Goal: Check status: Check status

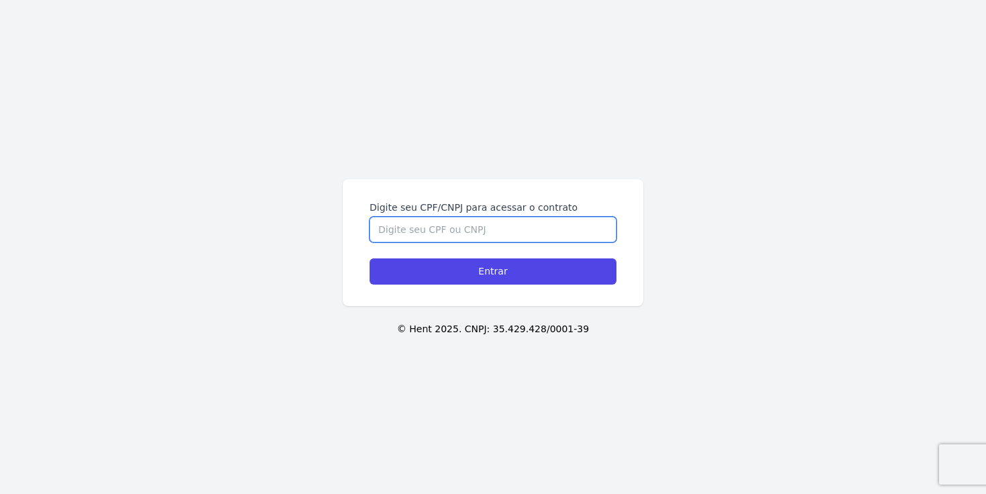
click at [456, 232] on input "Digite seu CPF/CNPJ para acessar o contrato" at bounding box center [493, 229] width 247 height 25
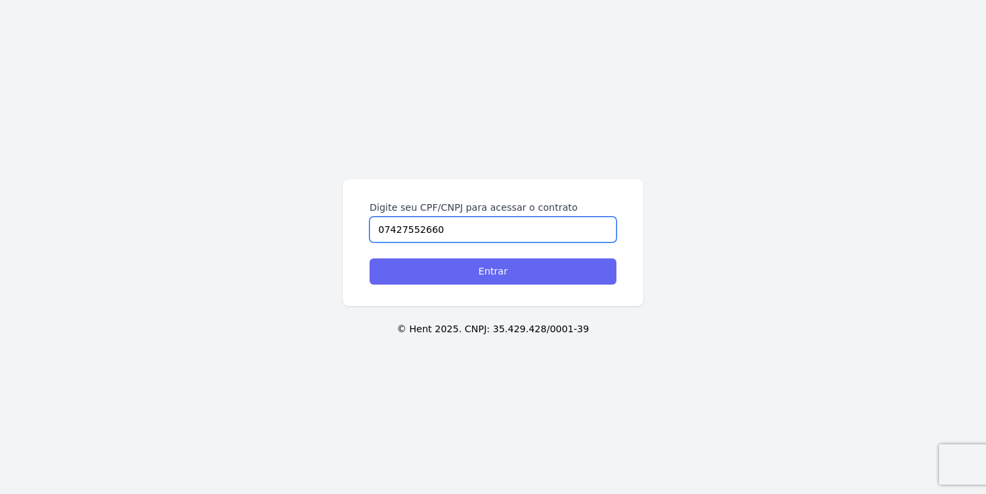
type input "07427552660"
click at [483, 270] on input "Entrar" at bounding box center [493, 271] width 247 height 26
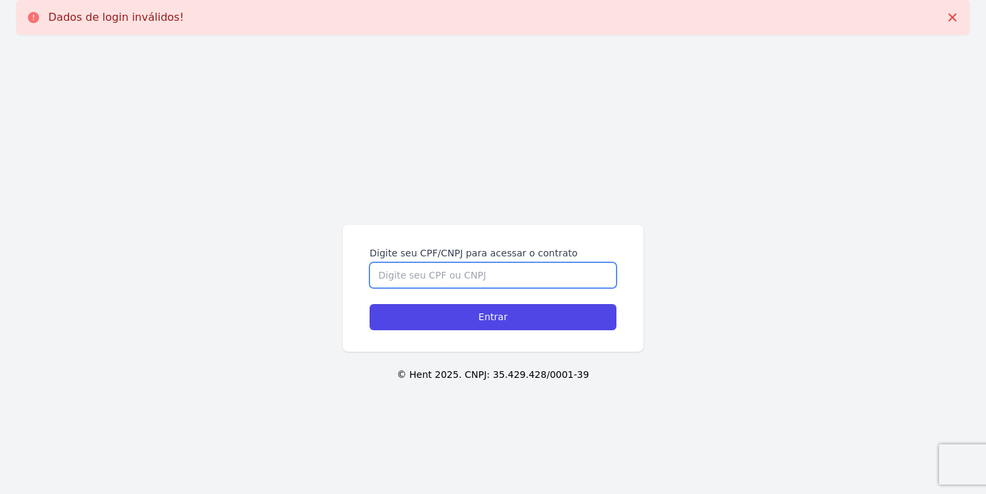
click at [483, 270] on input "Digite seu CPF/CNPJ para acessar o contrato" at bounding box center [493, 274] width 247 height 25
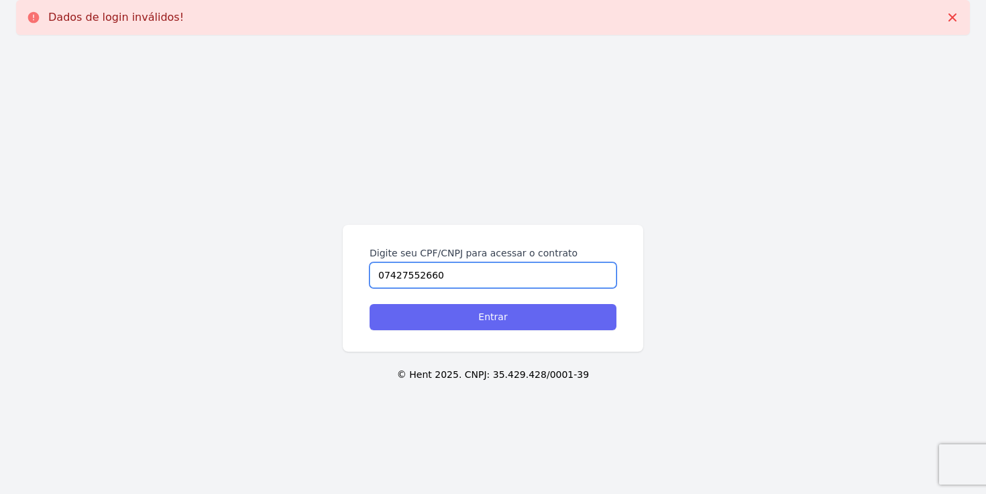
type input "07427552660"
click at [488, 311] on input "Entrar" at bounding box center [493, 317] width 247 height 26
